Goal: Obtain resource: Obtain resource

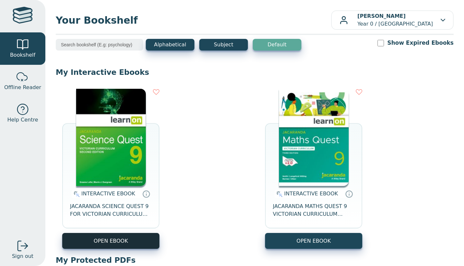
click at [103, 240] on button "OPEN EBOOK" at bounding box center [110, 241] width 97 height 16
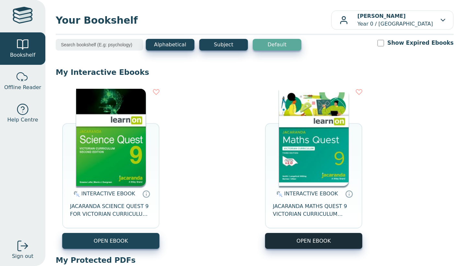
click at [288, 241] on button "OPEN EBOOK" at bounding box center [313, 241] width 97 height 16
